Goal: Book appointment/travel/reservation

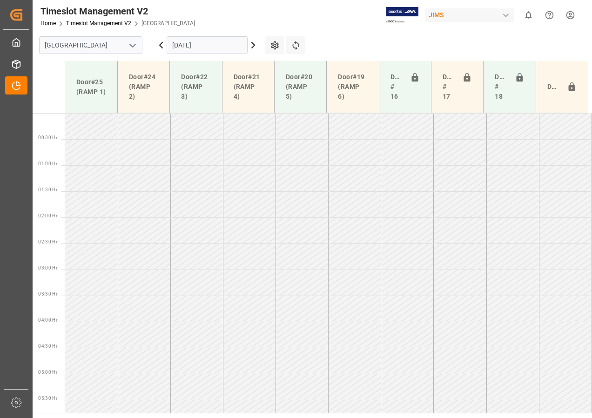
scroll to position [244, 0]
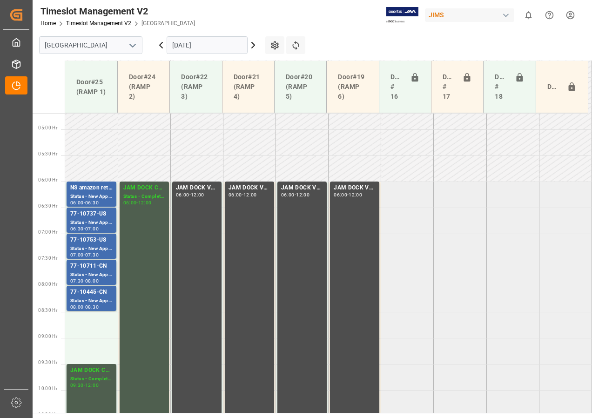
click at [252, 44] on icon at bounding box center [252, 45] width 11 height 11
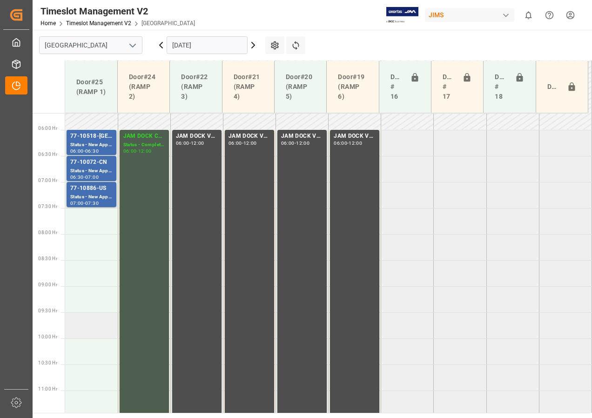
scroll to position [296, 0]
click at [88, 347] on td at bounding box center [91, 351] width 53 height 26
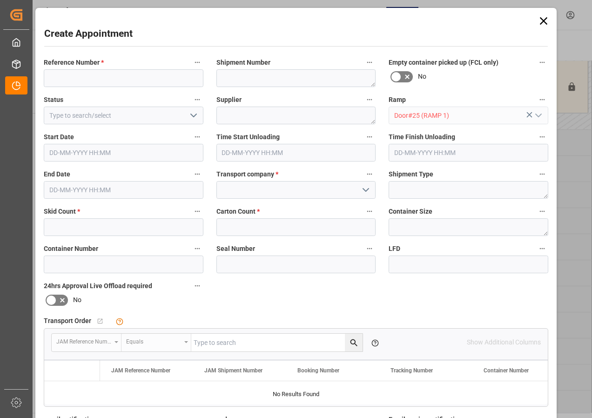
type input "[DATE] 10:00"
type input "[DATE] 10:30"
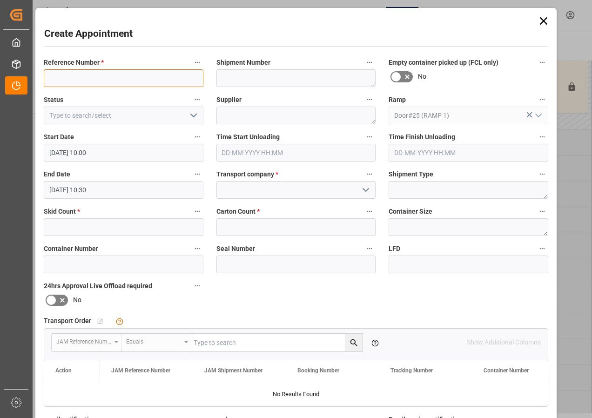
click at [95, 80] on input at bounding box center [124, 78] width 160 height 18
type input "JAM DOCK CONTROL"
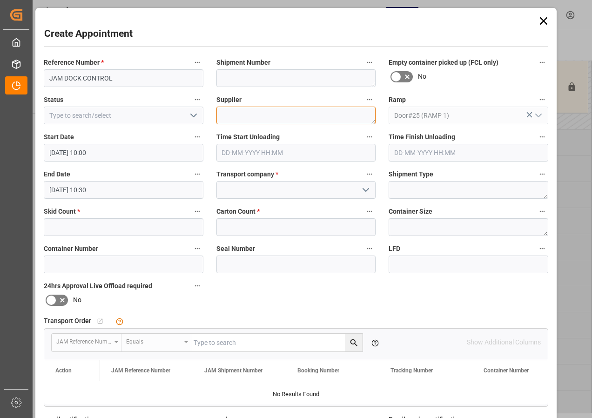
click at [245, 119] on textarea at bounding box center [296, 116] width 160 height 18
type textarea "JAM DOCK CONTROL"
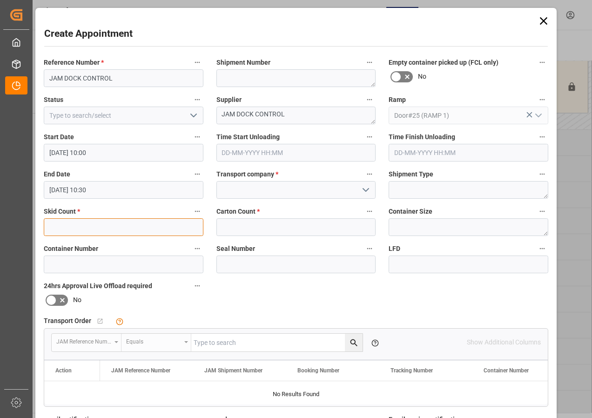
click at [105, 230] on input "text" at bounding box center [124, 227] width 160 height 18
type input "0"
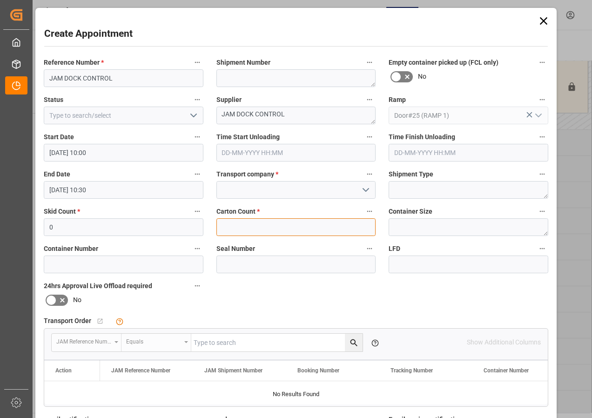
click at [251, 230] on input "text" at bounding box center [296, 227] width 160 height 18
type input "0"
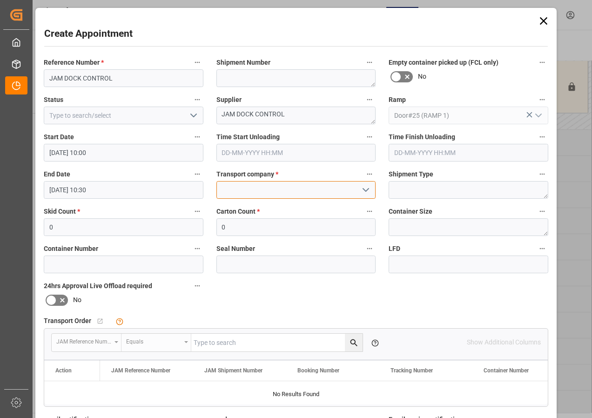
click at [254, 189] on input at bounding box center [296, 190] width 160 height 18
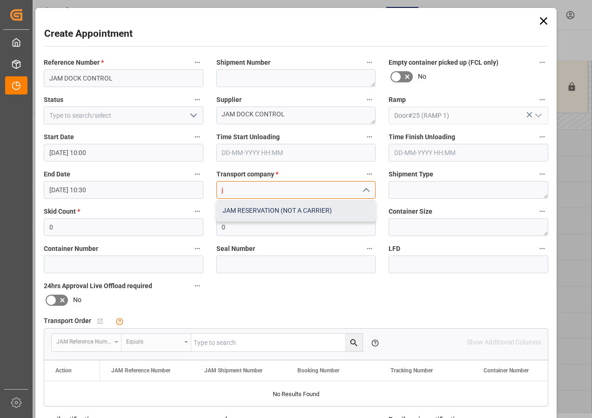
click at [265, 211] on div "JAM RESERVATION (NOT A CARRIER)" at bounding box center [296, 210] width 159 height 21
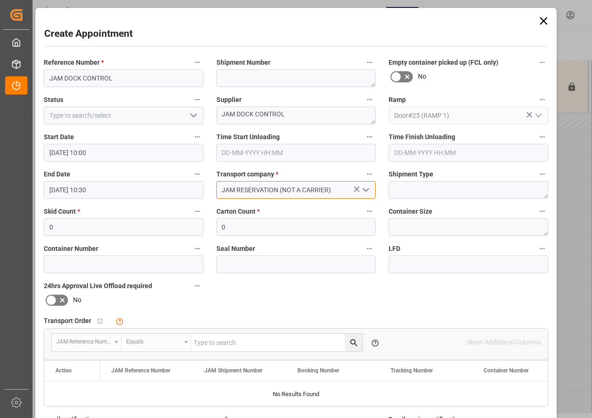
type input "JAM RESERVATION (NOT A CARRIER)"
click at [190, 114] on icon "open menu" at bounding box center [193, 115] width 11 height 11
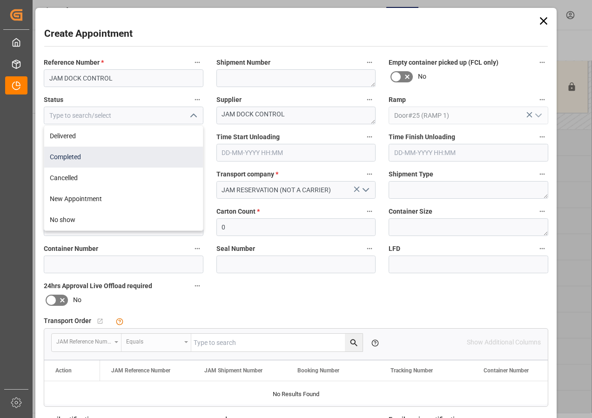
click at [77, 155] on div "Completed" at bounding box center [123, 157] width 159 height 21
type input "Completed"
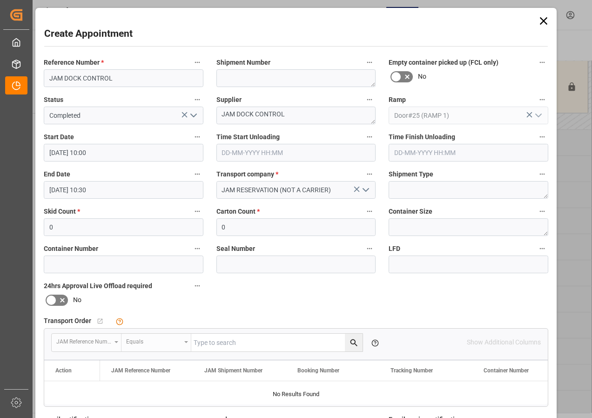
click at [94, 194] on input "[DATE] 10:30" at bounding box center [124, 190] width 160 height 18
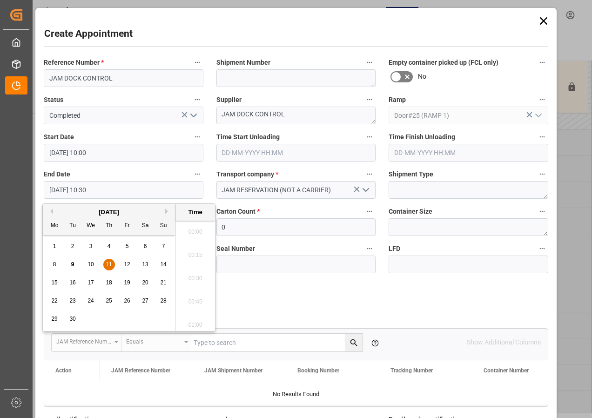
scroll to position [934, 0]
click at [107, 264] on span "11" at bounding box center [109, 264] width 6 height 7
click at [197, 274] on li "12:00" at bounding box center [195, 275] width 40 height 23
type input "[DATE] 12:00"
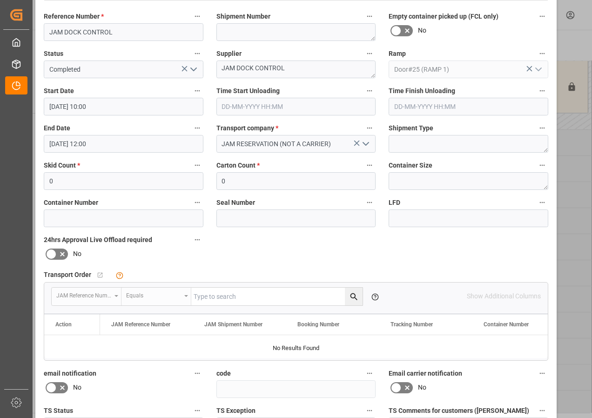
scroll to position [140, 0]
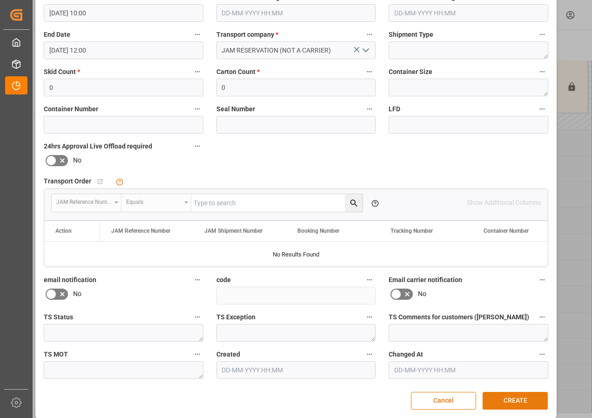
click at [509, 403] on button "CREATE" at bounding box center [514, 401] width 65 height 18
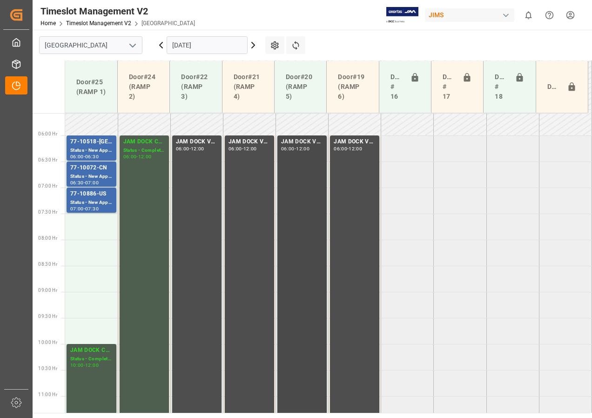
scroll to position [250, 0]
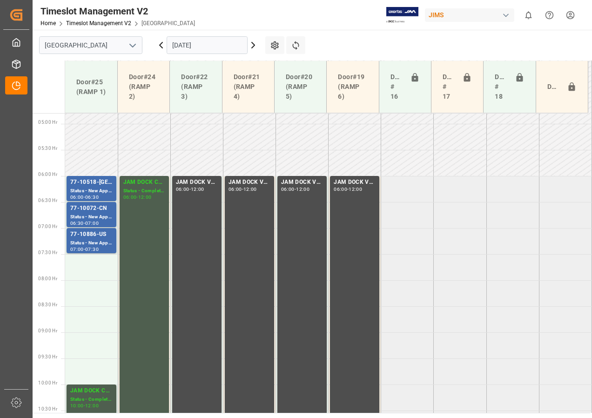
click at [254, 46] on icon at bounding box center [253, 45] width 3 height 6
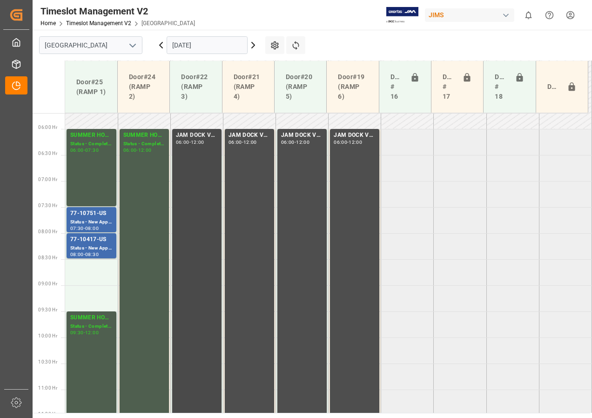
scroll to position [296, 0]
click at [162, 44] on icon at bounding box center [160, 45] width 11 height 11
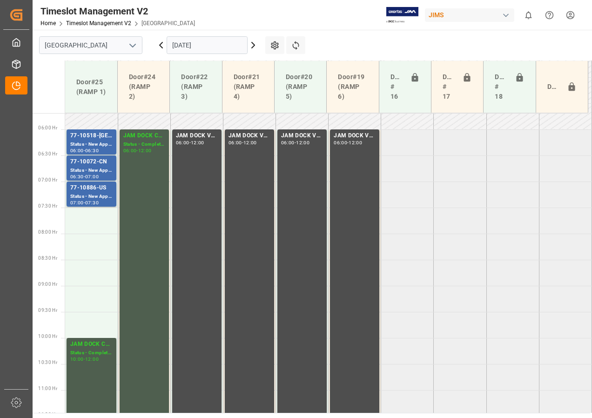
click at [162, 42] on icon at bounding box center [160, 45] width 11 height 11
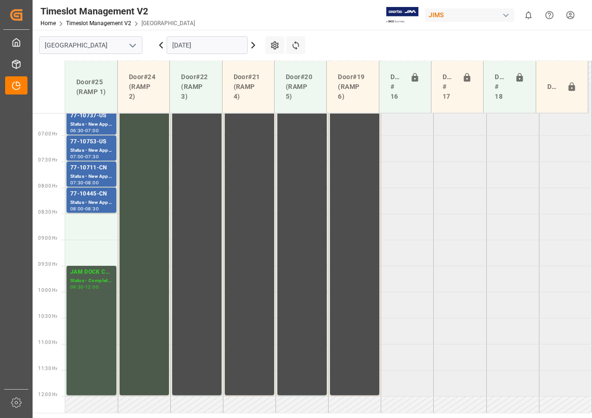
scroll to position [250, 0]
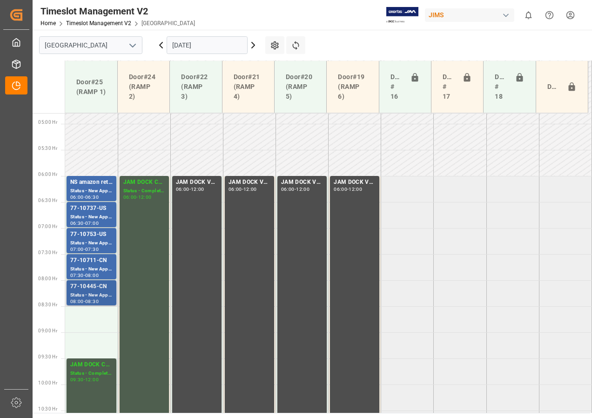
click at [93, 290] on div "77-10445-CN" at bounding box center [91, 286] width 42 height 9
click at [89, 261] on div "77-10711-CN" at bounding box center [91, 260] width 42 height 9
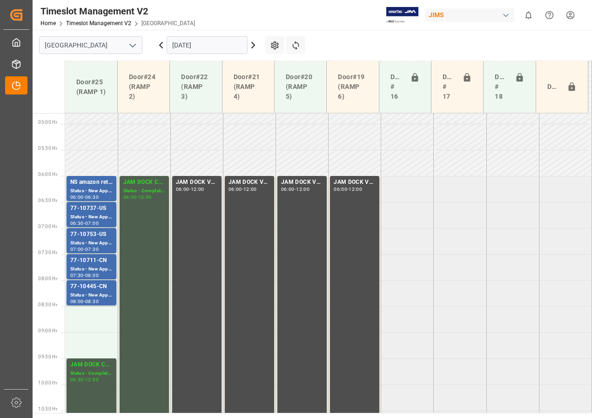
click at [160, 45] on icon at bounding box center [161, 45] width 3 height 6
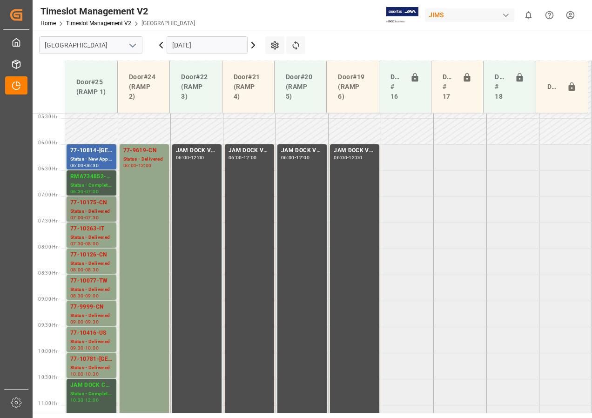
scroll to position [296, 0]
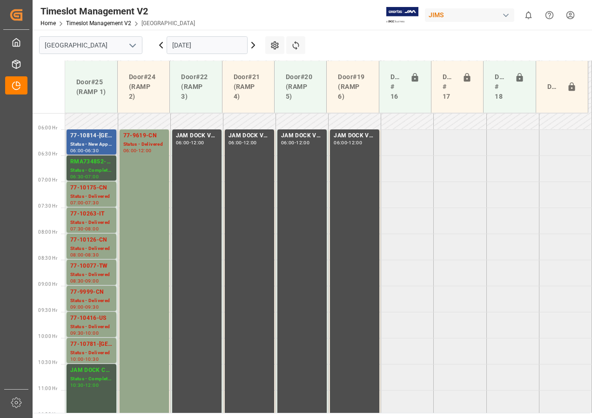
click at [103, 137] on div "77-10814-[GEOGRAPHIC_DATA]" at bounding box center [91, 135] width 42 height 9
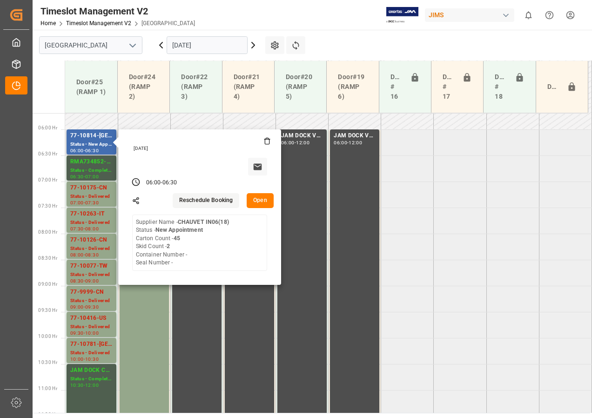
click at [261, 201] on button "Open" at bounding box center [260, 200] width 27 height 15
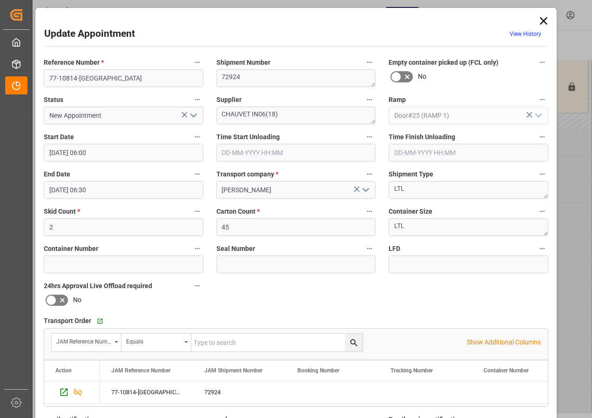
click at [541, 20] on icon at bounding box center [543, 20] width 13 height 13
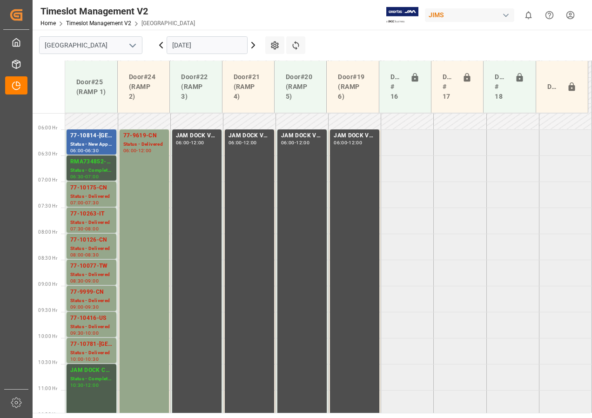
click at [253, 43] on icon at bounding box center [253, 45] width 3 height 6
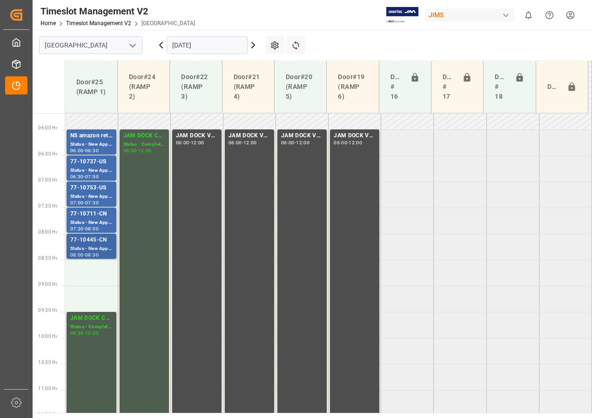
click at [81, 247] on div "Status - New Appointment" at bounding box center [91, 249] width 42 height 8
click at [85, 219] on div "Status - New Appointment" at bounding box center [91, 223] width 42 height 8
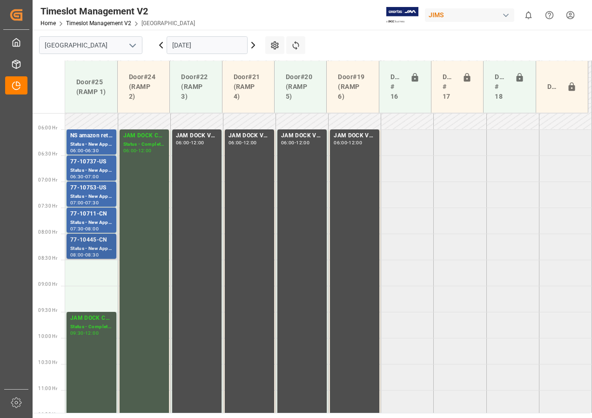
click at [84, 243] on div "77-10445-CN" at bounding box center [91, 239] width 42 height 9
click at [96, 224] on div "Status - New Appointment" at bounding box center [91, 223] width 42 height 8
click at [95, 193] on div "Status - New Appointment" at bounding box center [91, 197] width 42 height 8
click at [93, 171] on div "Status - New Appointment" at bounding box center [91, 171] width 42 height 8
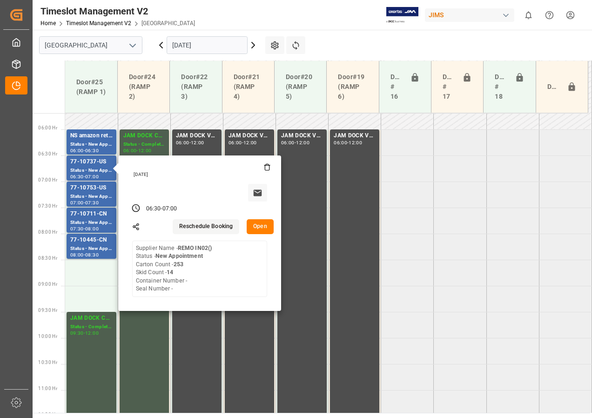
click at [266, 228] on button "Open" at bounding box center [260, 226] width 27 height 15
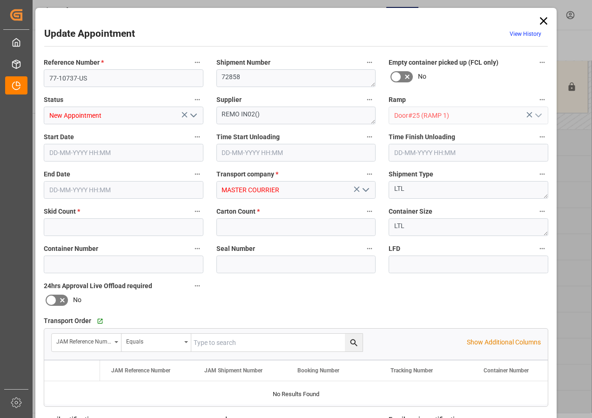
type input "14"
type input "253"
type input "[DATE] 06:30"
type input "[DATE] 07:00"
type input "[DATE] 14:40"
